Goal: Find specific page/section: Find specific page/section

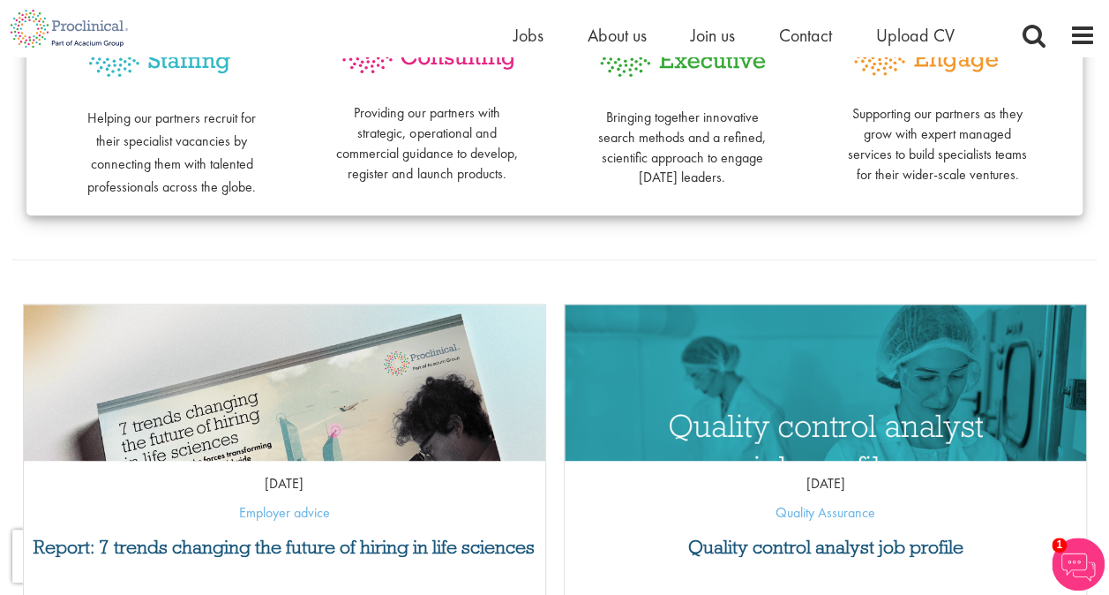
scroll to position [527, 0]
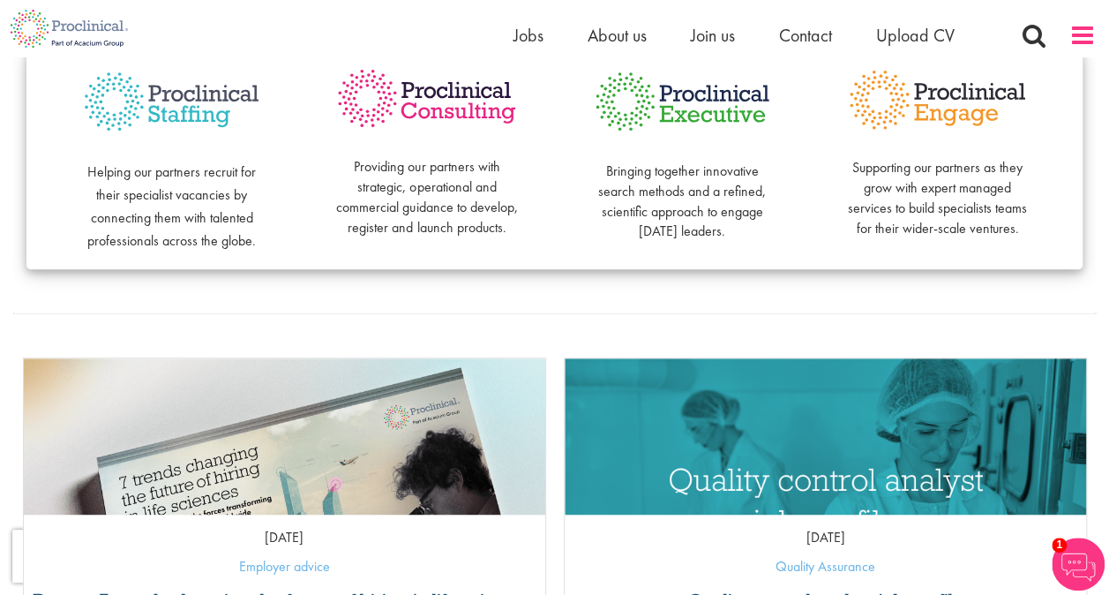
click at [1079, 37] on span at bounding box center [1083, 35] width 26 height 26
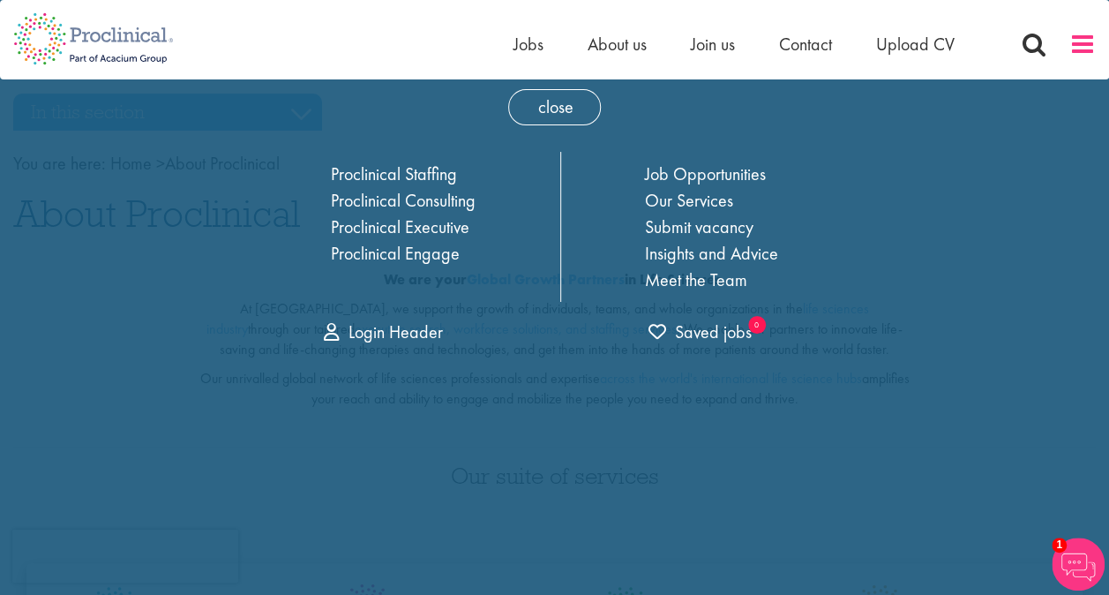
scroll to position [0, 0]
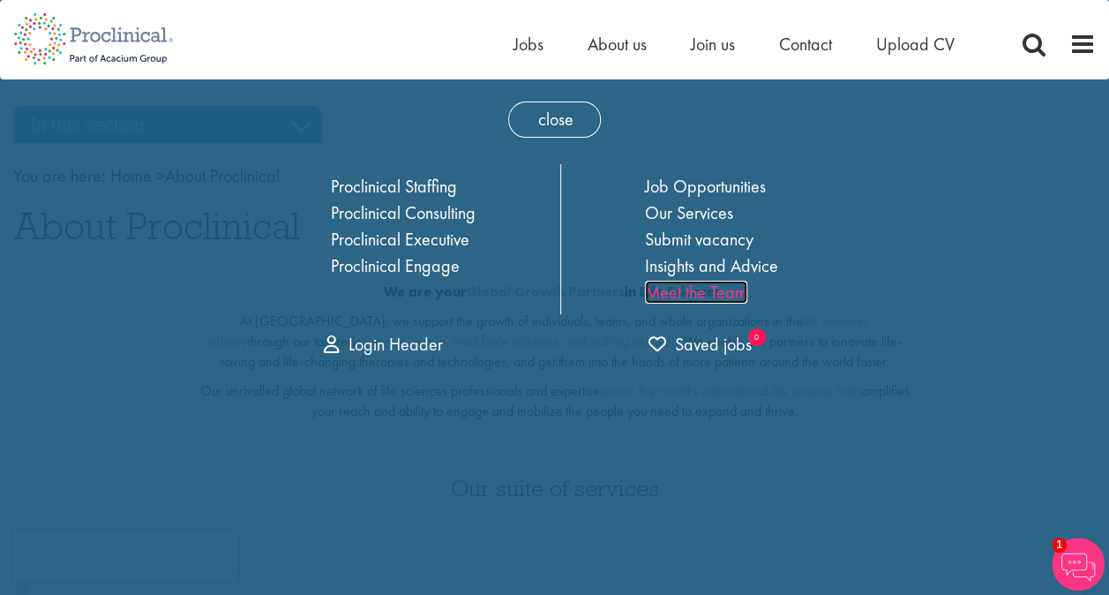
click at [695, 296] on link "Meet the Team" at bounding box center [696, 292] width 102 height 23
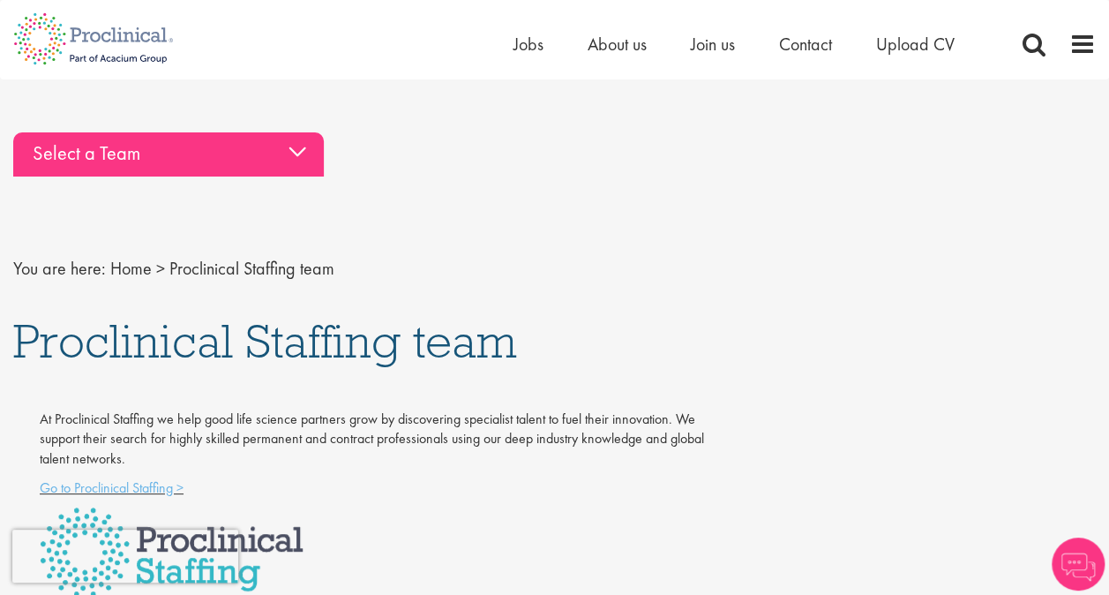
click at [295, 151] on div "Select a Team" at bounding box center [168, 154] width 311 height 44
